Goal: Ask a question

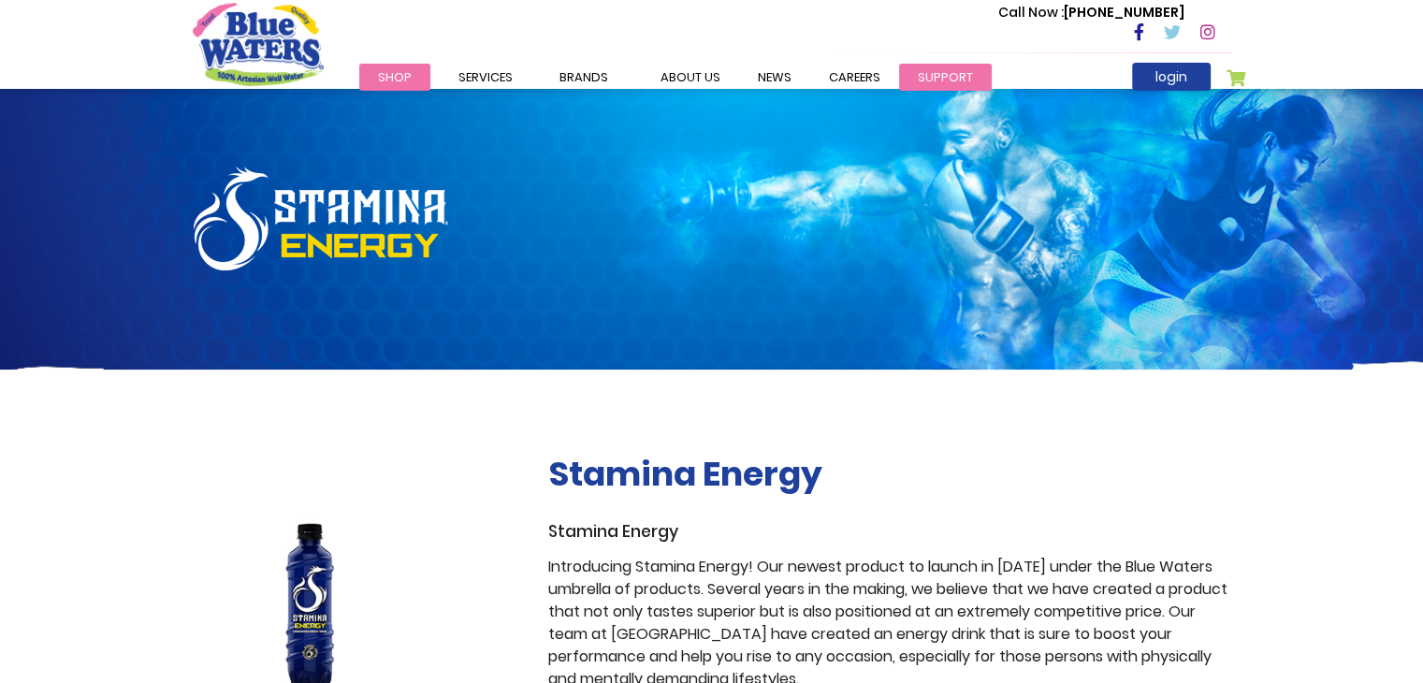
click at [938, 80] on link "support" at bounding box center [945, 77] width 93 height 27
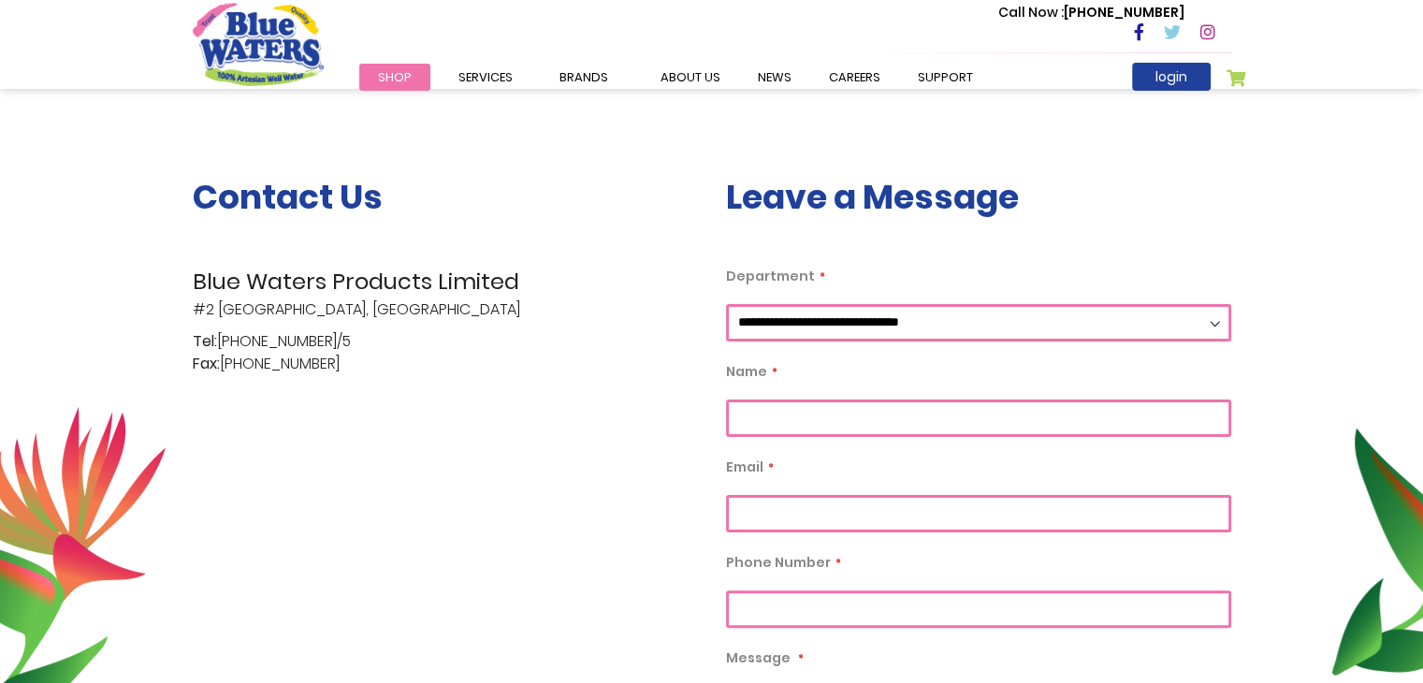
scroll to position [322, 0]
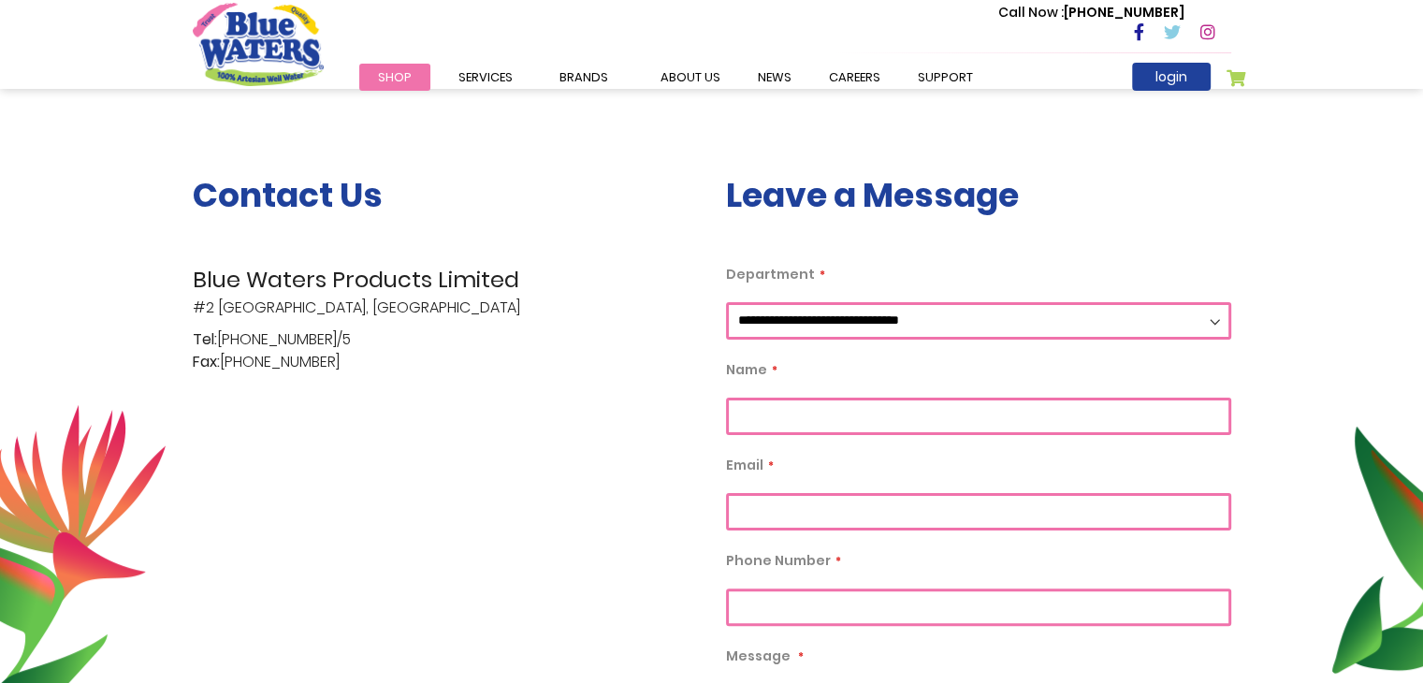
click at [1216, 322] on select "**********" at bounding box center [978, 320] width 505 height 37
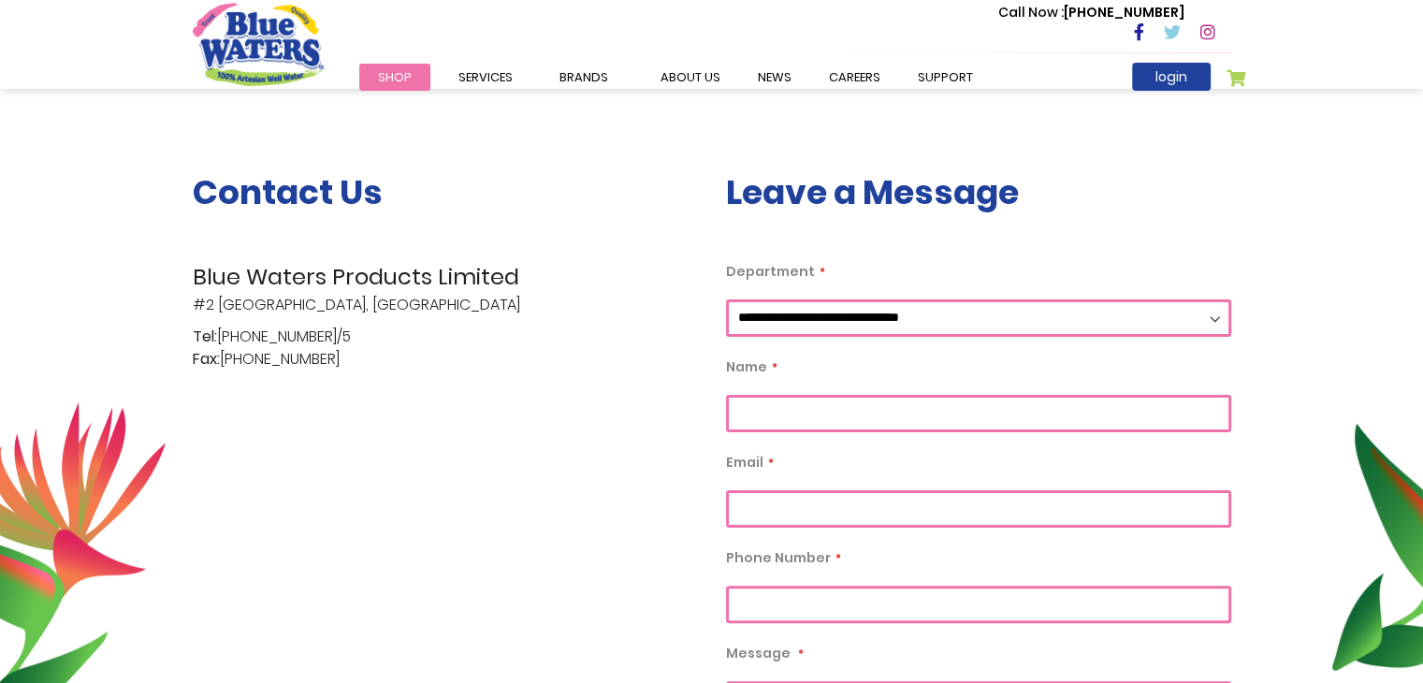
click at [617, 502] on div "Contact Us Blue Waters Products Limited [STREET_ADDRESS] Tel: [PHONE_NUMBER]/5 …" at bounding box center [445, 576] width 533 height 808
click at [771, 415] on input "Department" at bounding box center [978, 413] width 505 height 37
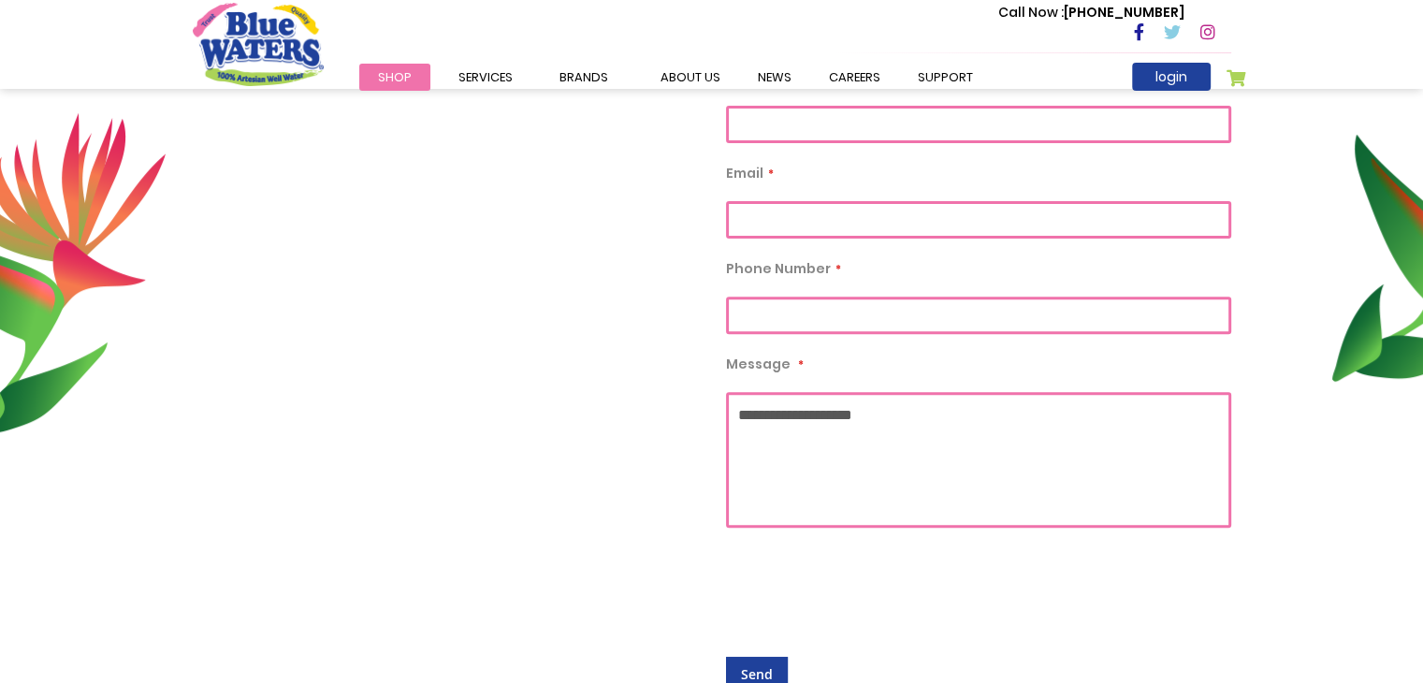
scroll to position [618, 0]
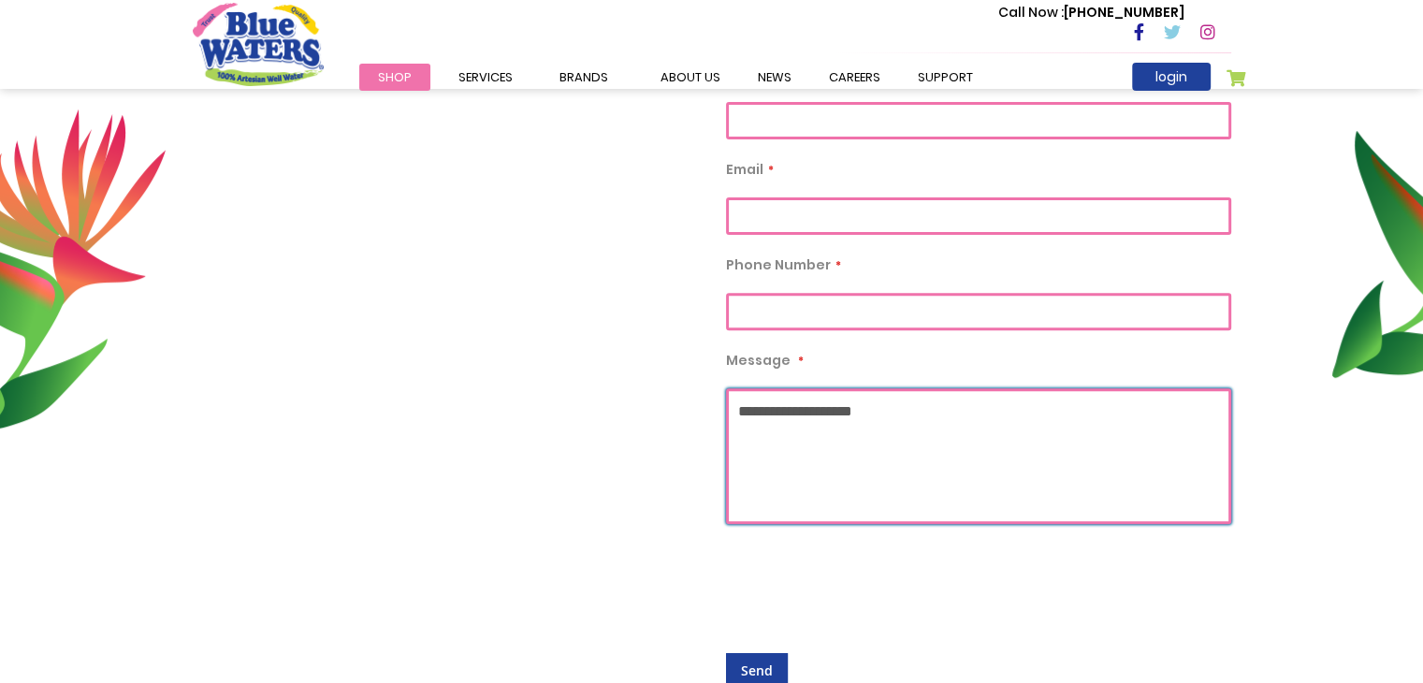
click at [786, 413] on textarea "Message" at bounding box center [978, 456] width 505 height 136
